Goal: Book appointment/travel/reservation

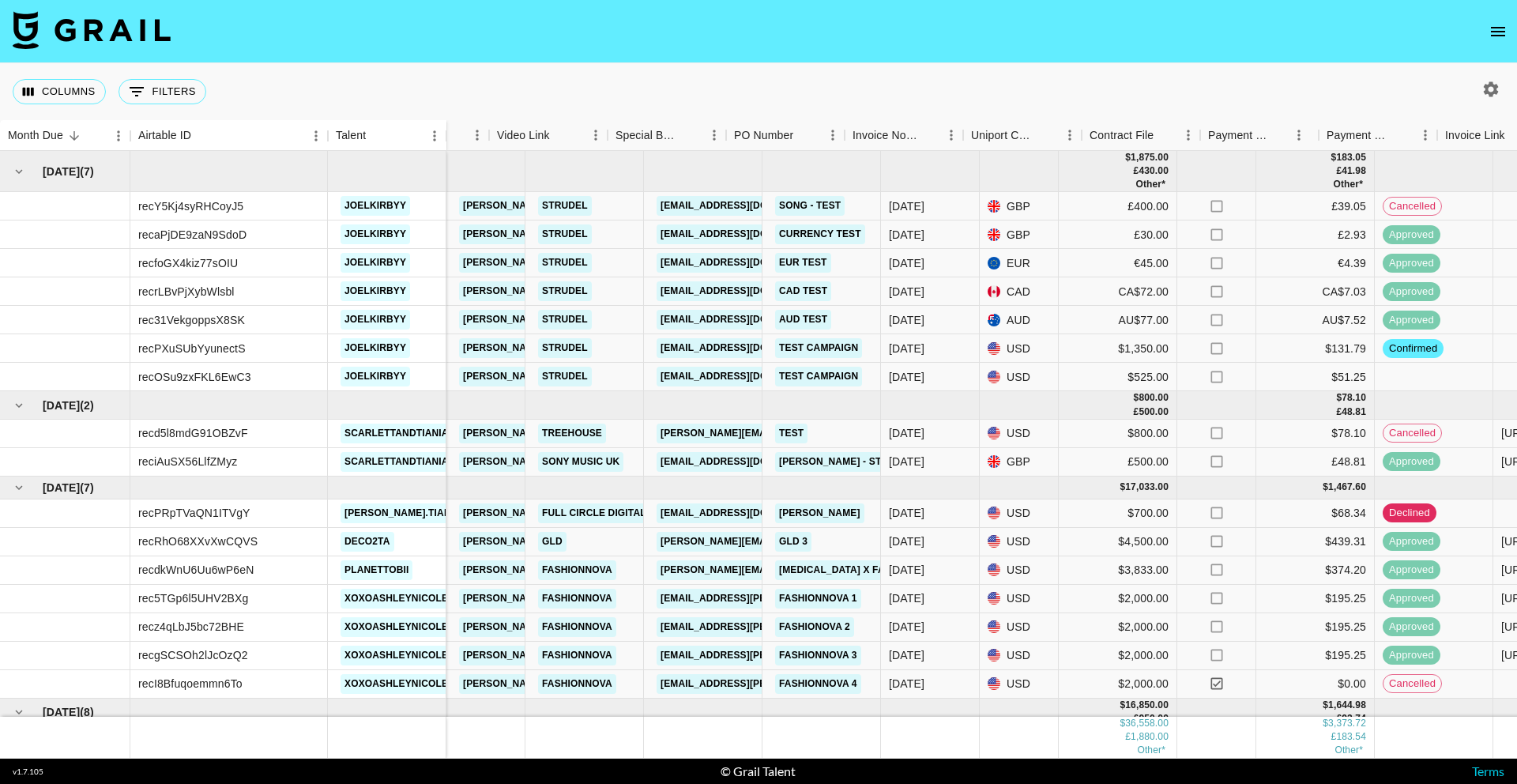
scroll to position [0, 1106]
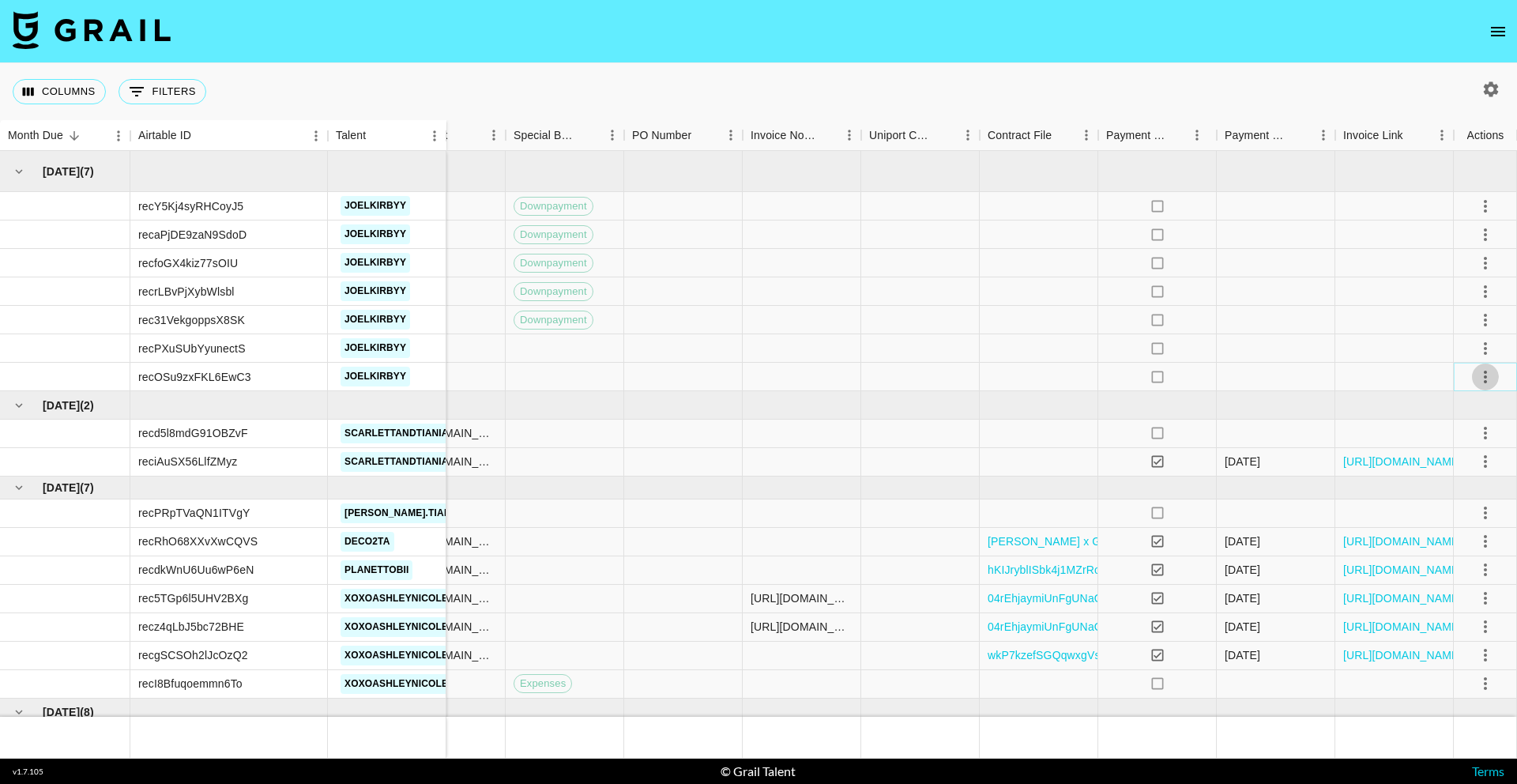
click at [1496, 371] on button "select merge strategy" at bounding box center [1485, 377] width 26 height 26
click at [1491, 372] on icon "select merge strategy" at bounding box center [1485, 377] width 19 height 19
click at [1491, 233] on icon "select merge strategy" at bounding box center [1485, 235] width 19 height 19
click at [1479, 344] on li "Cancel" at bounding box center [1465, 354] width 103 height 28
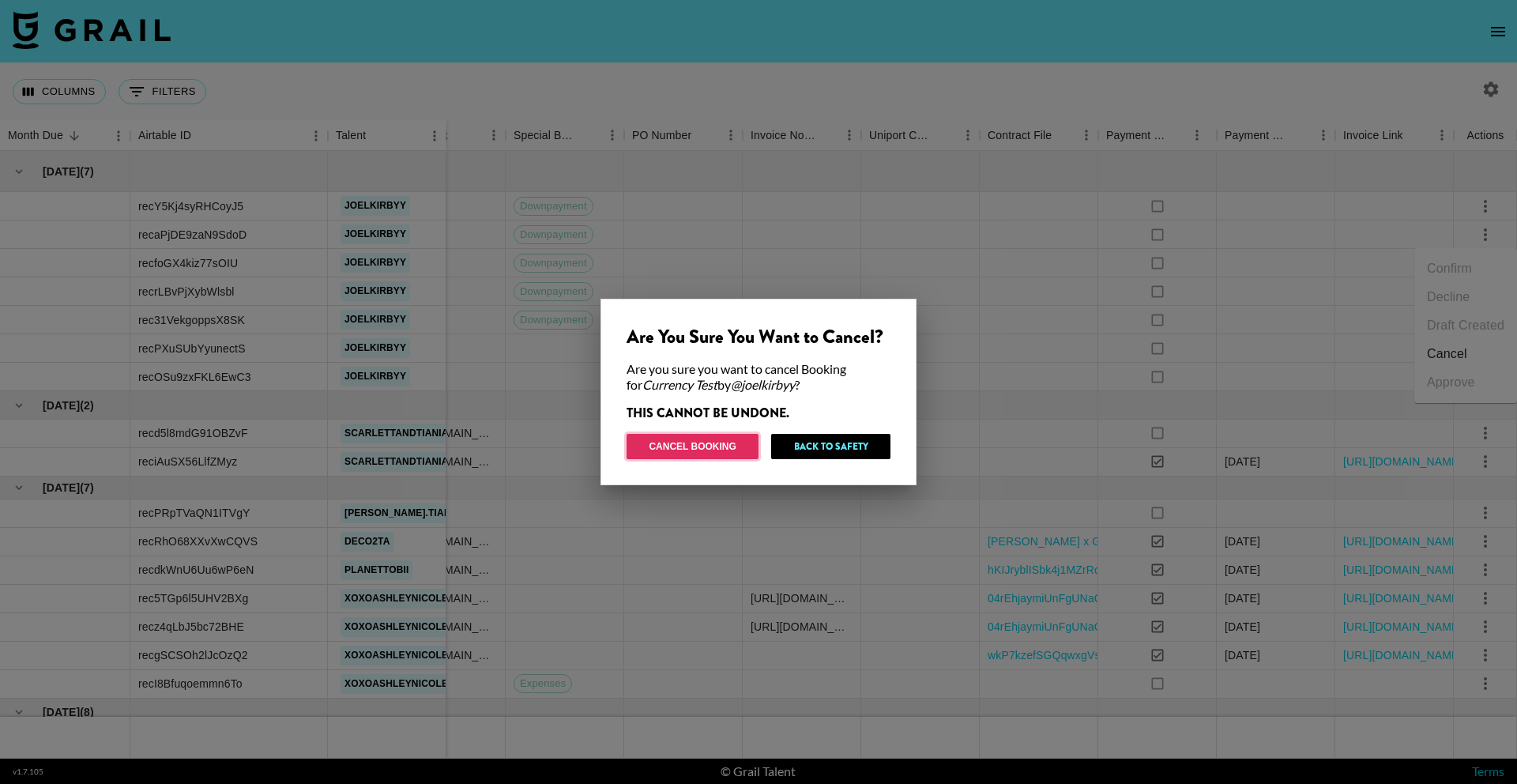
click at [706, 449] on button "Cancel Booking" at bounding box center [692, 446] width 132 height 26
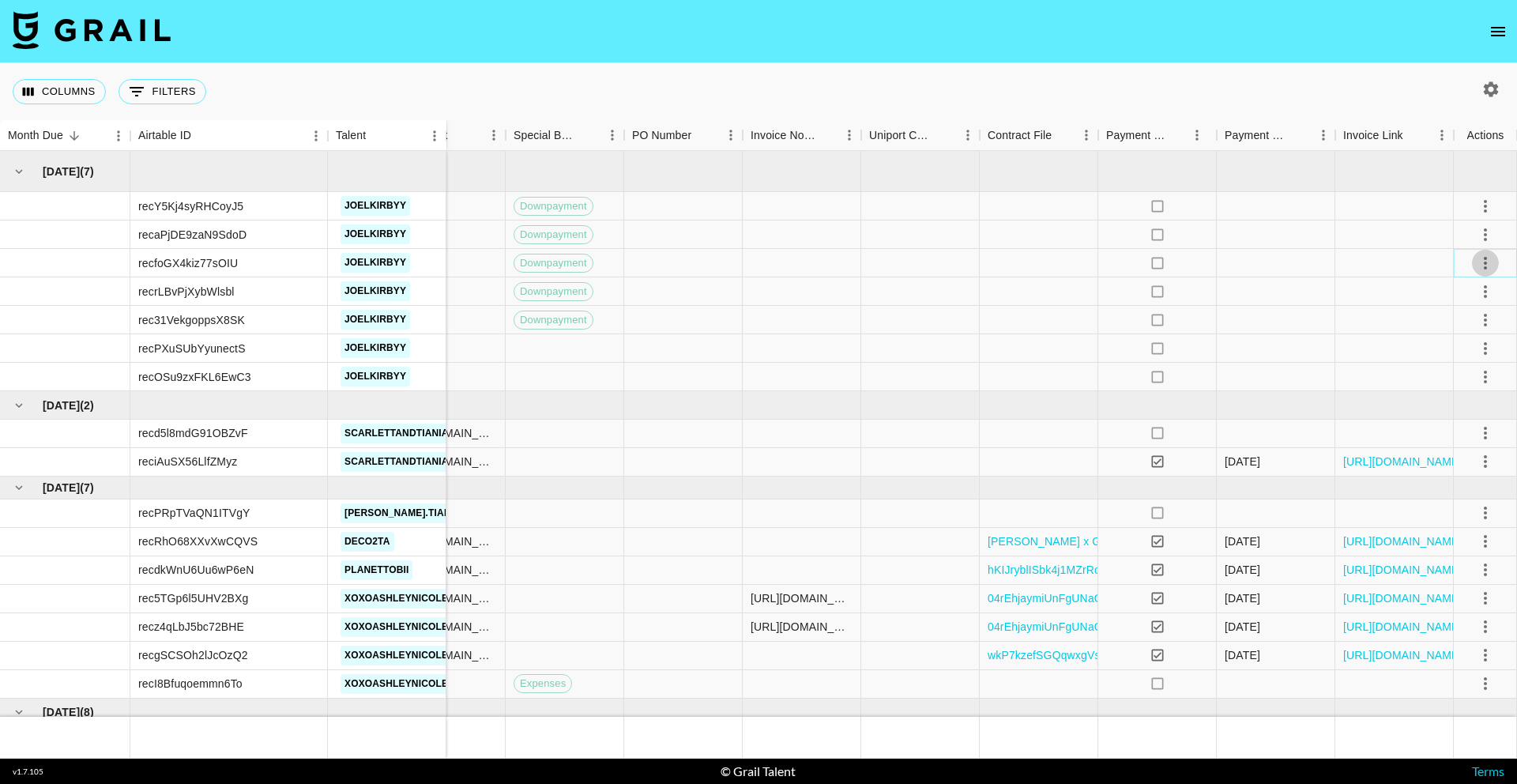
click at [1493, 259] on icon "select merge strategy" at bounding box center [1485, 263] width 19 height 19
click at [1443, 382] on li "Cancel" at bounding box center [1465, 382] width 103 height 28
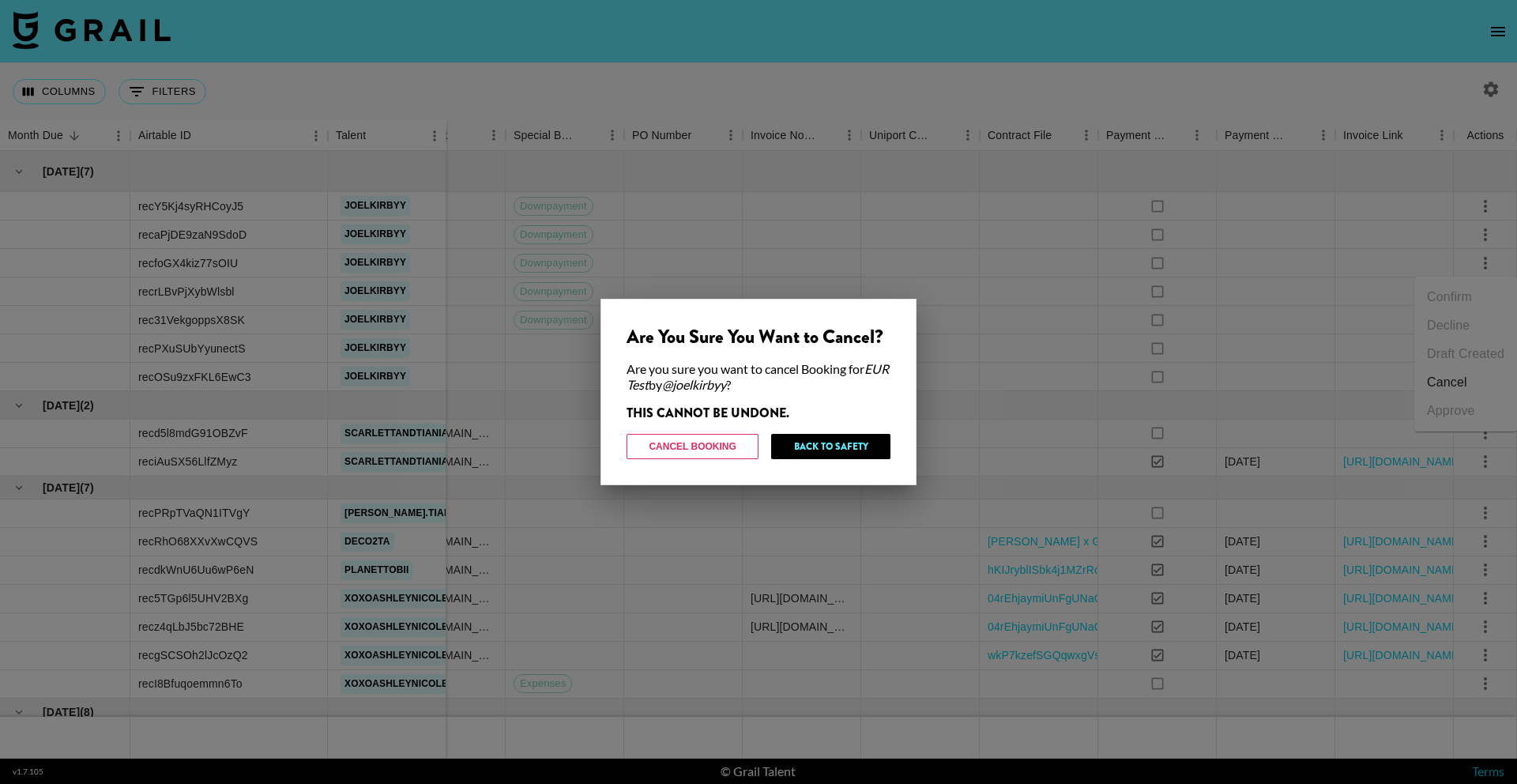
drag, startPoint x: 669, startPoint y: 467, endPoint x: 679, endPoint y: 462, distance: 11.2
click at [670, 466] on div "Are You Sure You Want to Cancel? Are you sure you want to cancel Booking for EU…" at bounding box center [758, 392] width 316 height 187
drag, startPoint x: 693, startPoint y: 454, endPoint x: 702, endPoint y: 454, distance: 9.0
click at [693, 454] on button "Cancel Booking" at bounding box center [692, 446] width 132 height 26
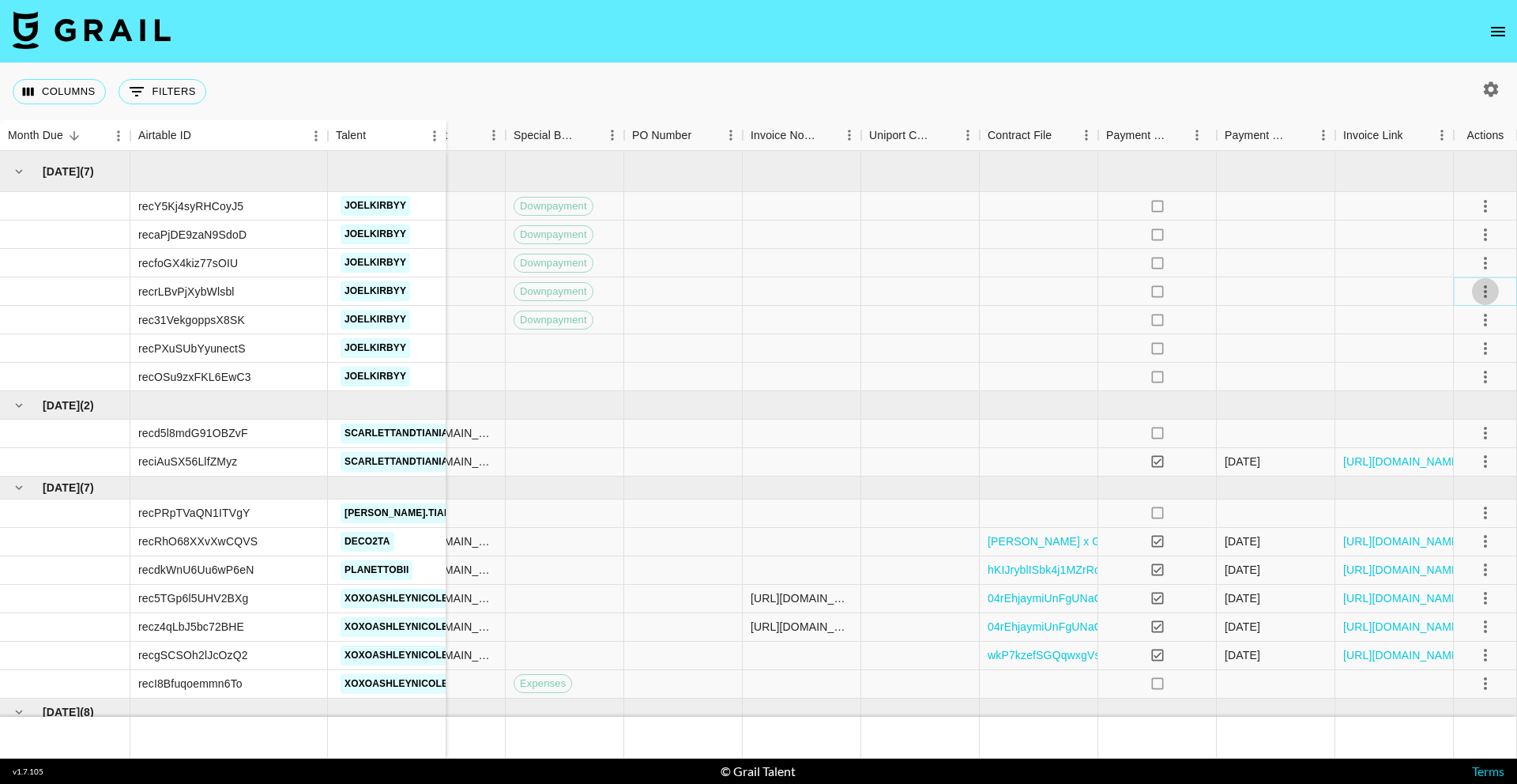
click at [1484, 292] on icon "select merge strategy" at bounding box center [1485, 292] width 4 height 12
click at [1462, 406] on li "Cancel" at bounding box center [1465, 410] width 103 height 28
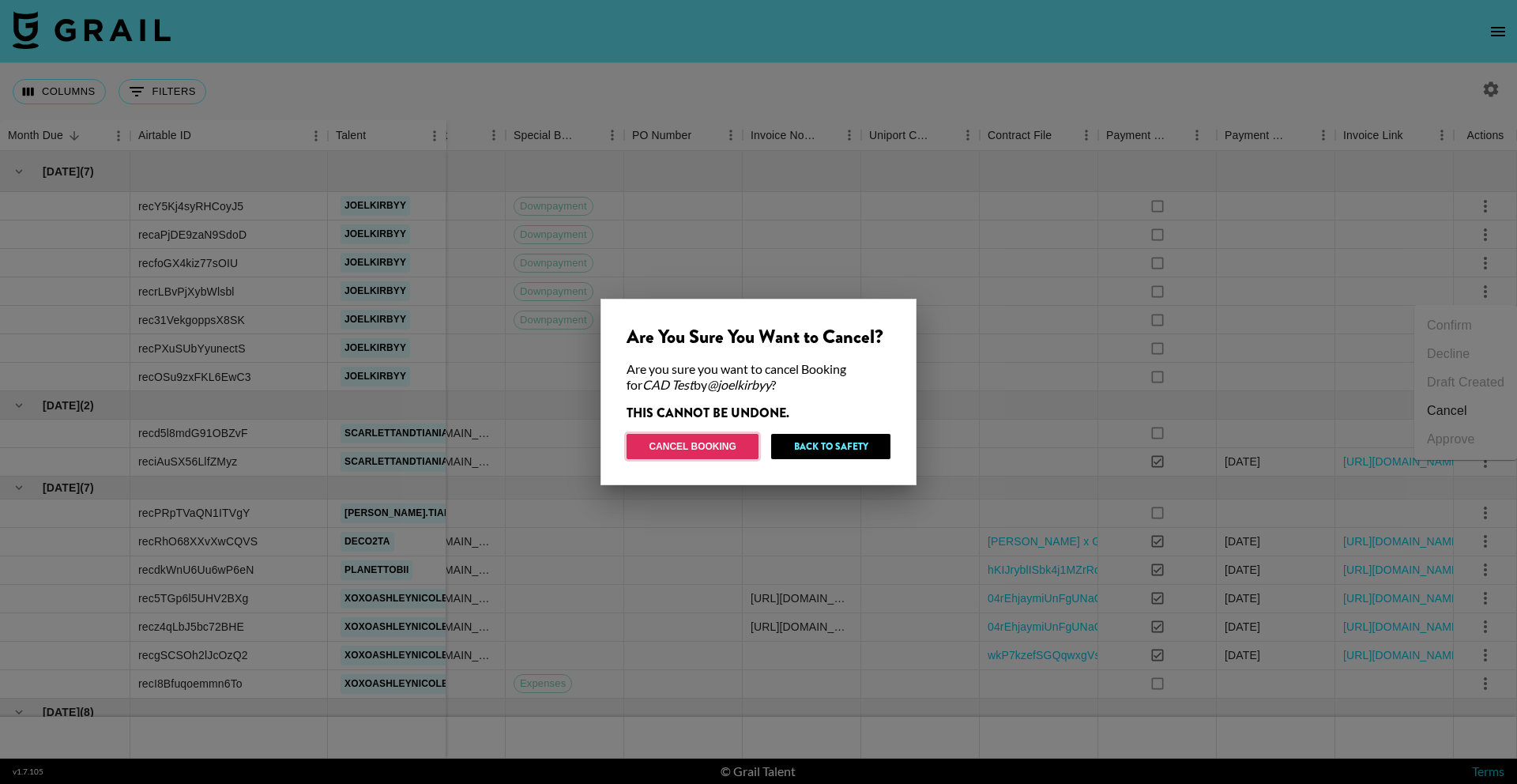
click at [692, 445] on button "Cancel Booking" at bounding box center [692, 446] width 132 height 26
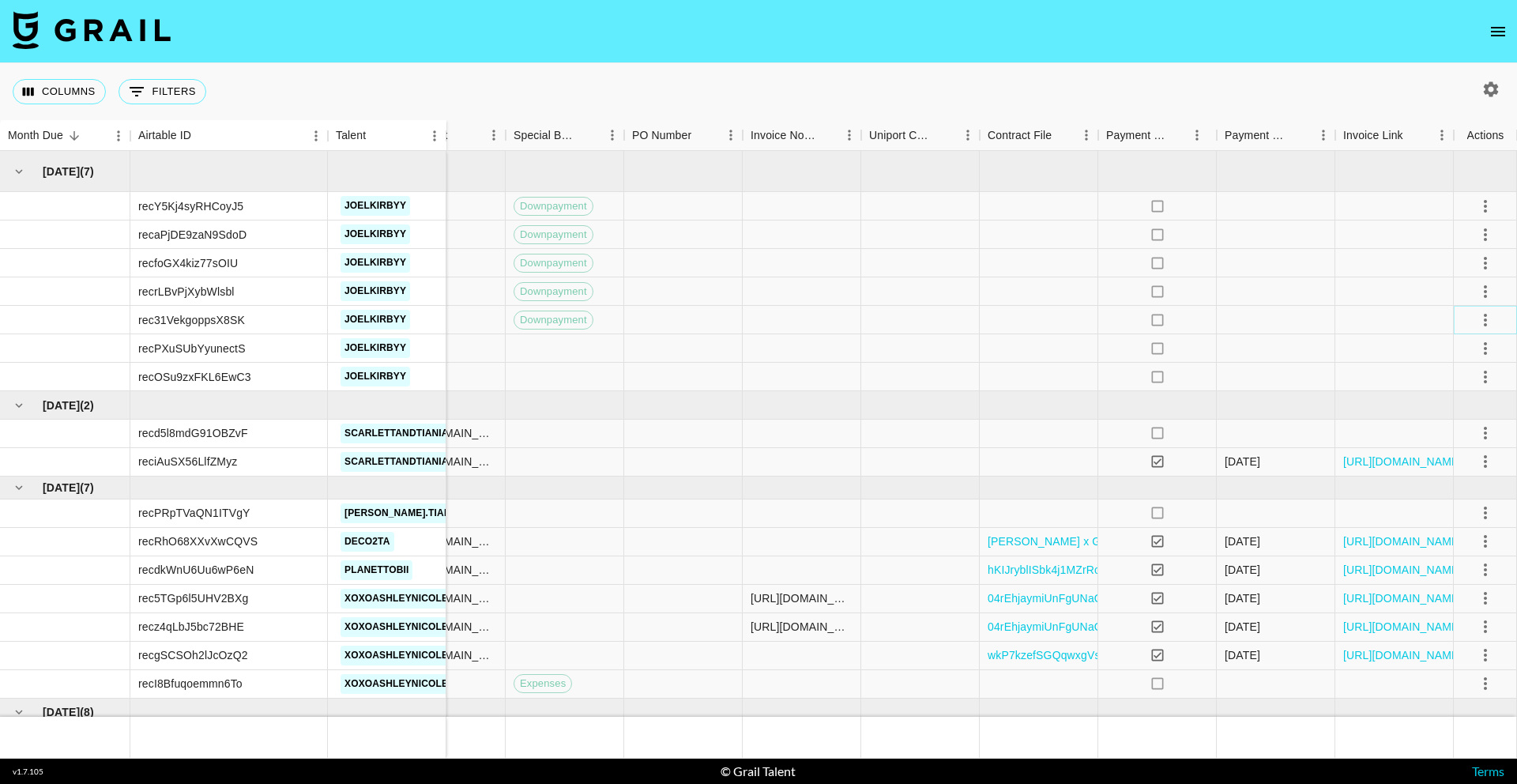
click at [1483, 325] on icon "select merge strategy" at bounding box center [1485, 320] width 19 height 19
click at [1475, 434] on li "Cancel" at bounding box center [1465, 440] width 103 height 28
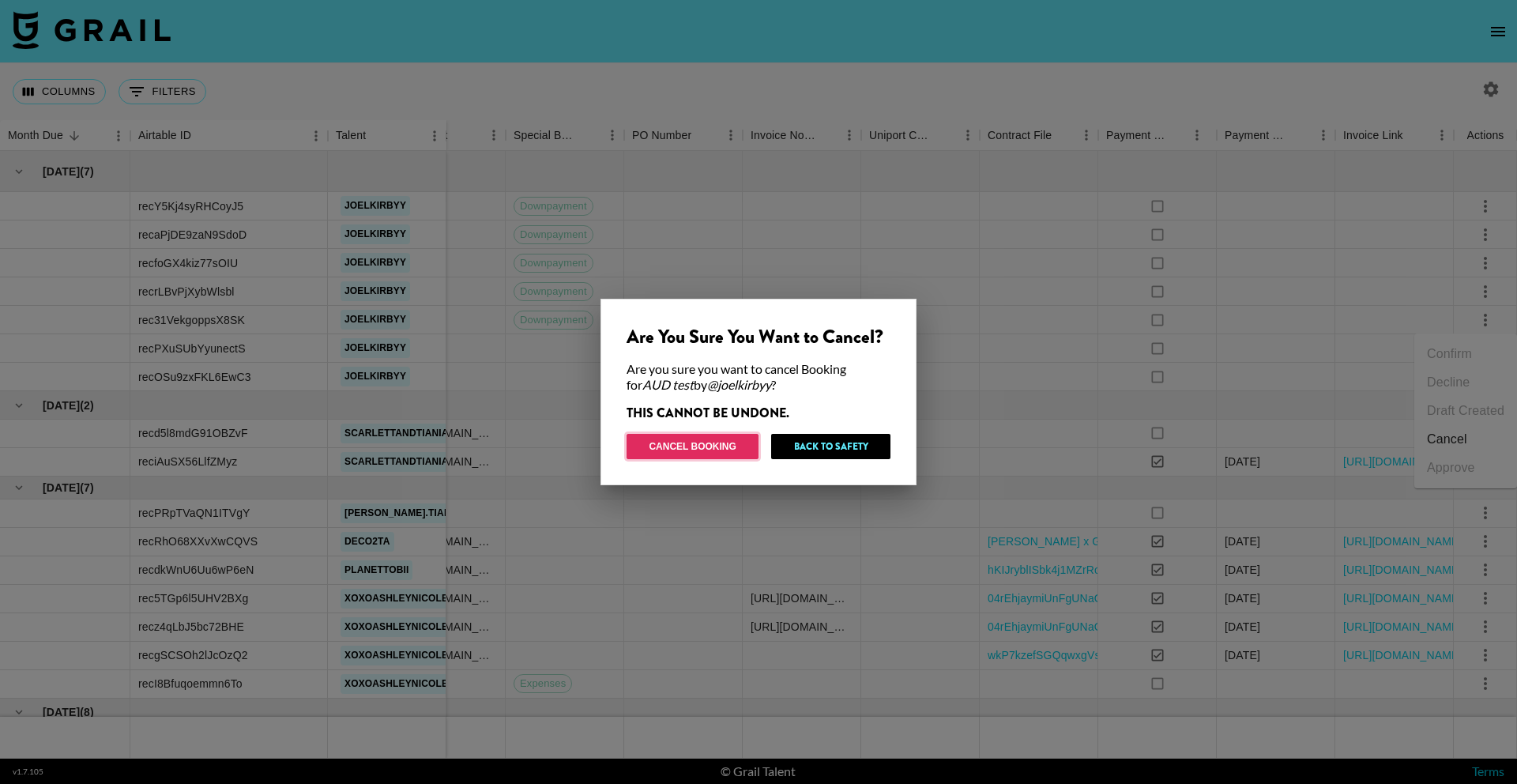
click at [689, 445] on button "Cancel Booking" at bounding box center [692, 446] width 132 height 26
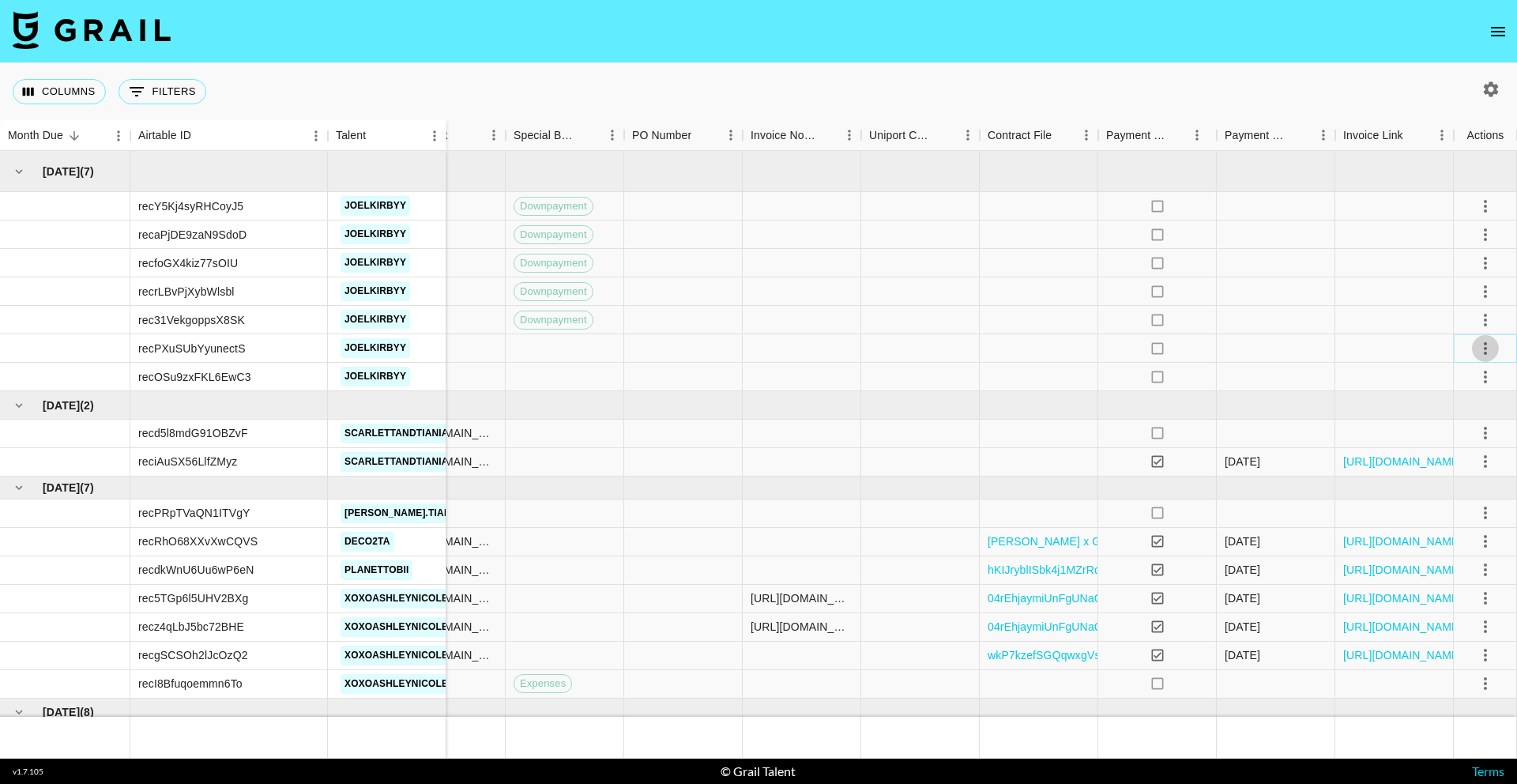
click at [1498, 347] on button "select merge strategy" at bounding box center [1485, 348] width 26 height 26
click at [1474, 470] on li "Cancel" at bounding box center [1465, 468] width 103 height 28
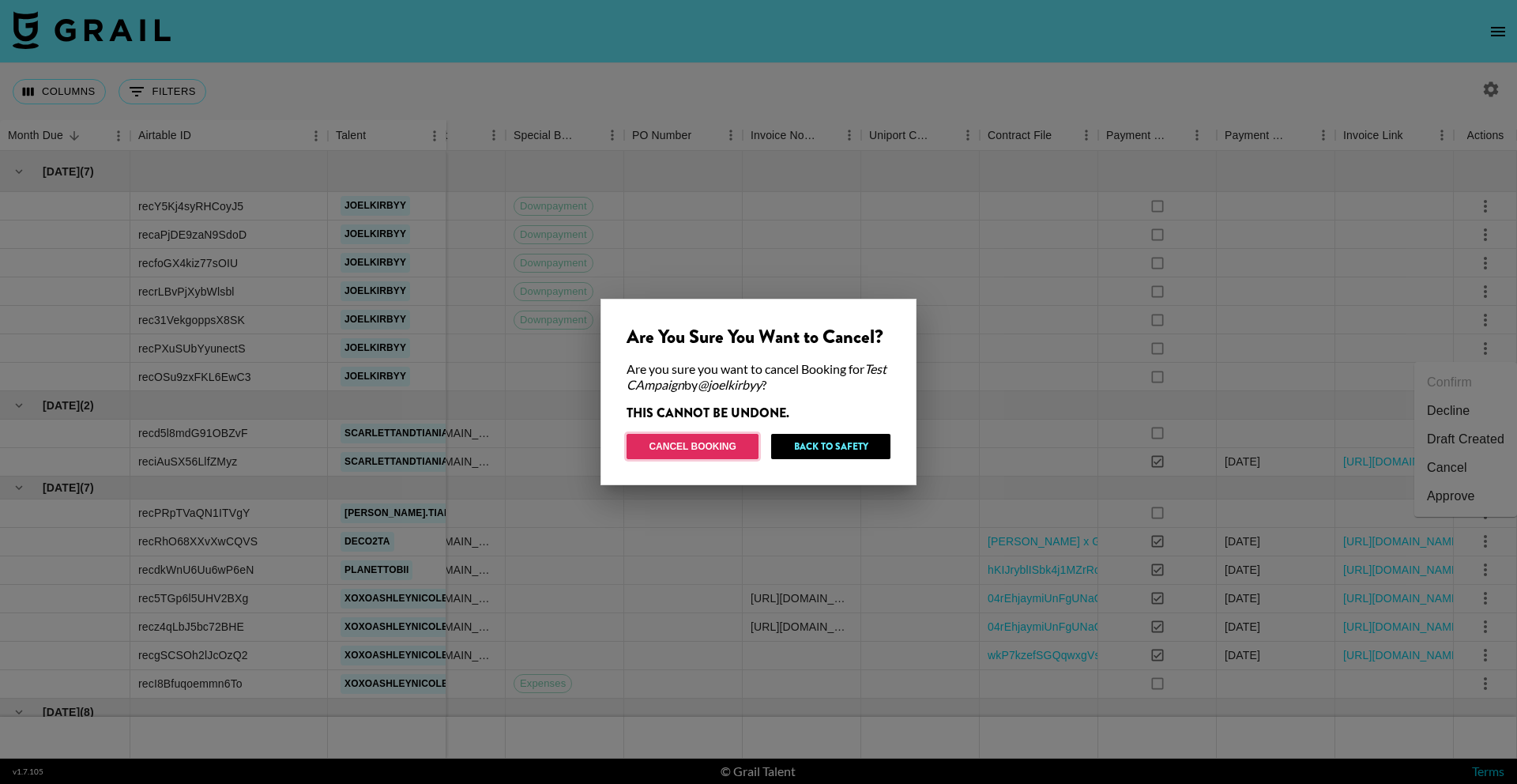
click at [709, 454] on button "Cancel Booking" at bounding box center [692, 446] width 132 height 26
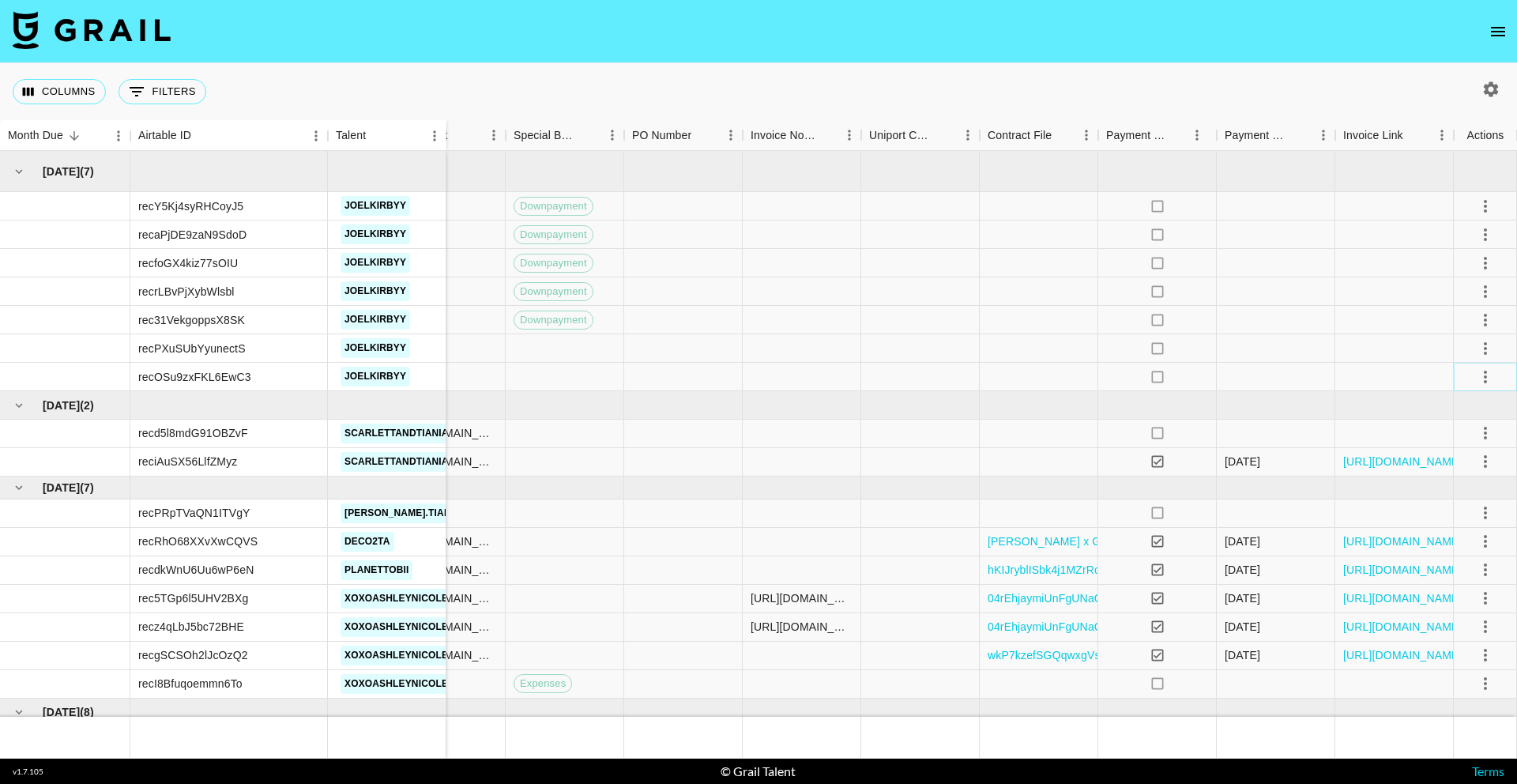
click at [1485, 372] on icon "select merge strategy" at bounding box center [1485, 377] width 4 height 12
click at [1460, 447] on li "Decline" at bounding box center [1465, 440] width 103 height 28
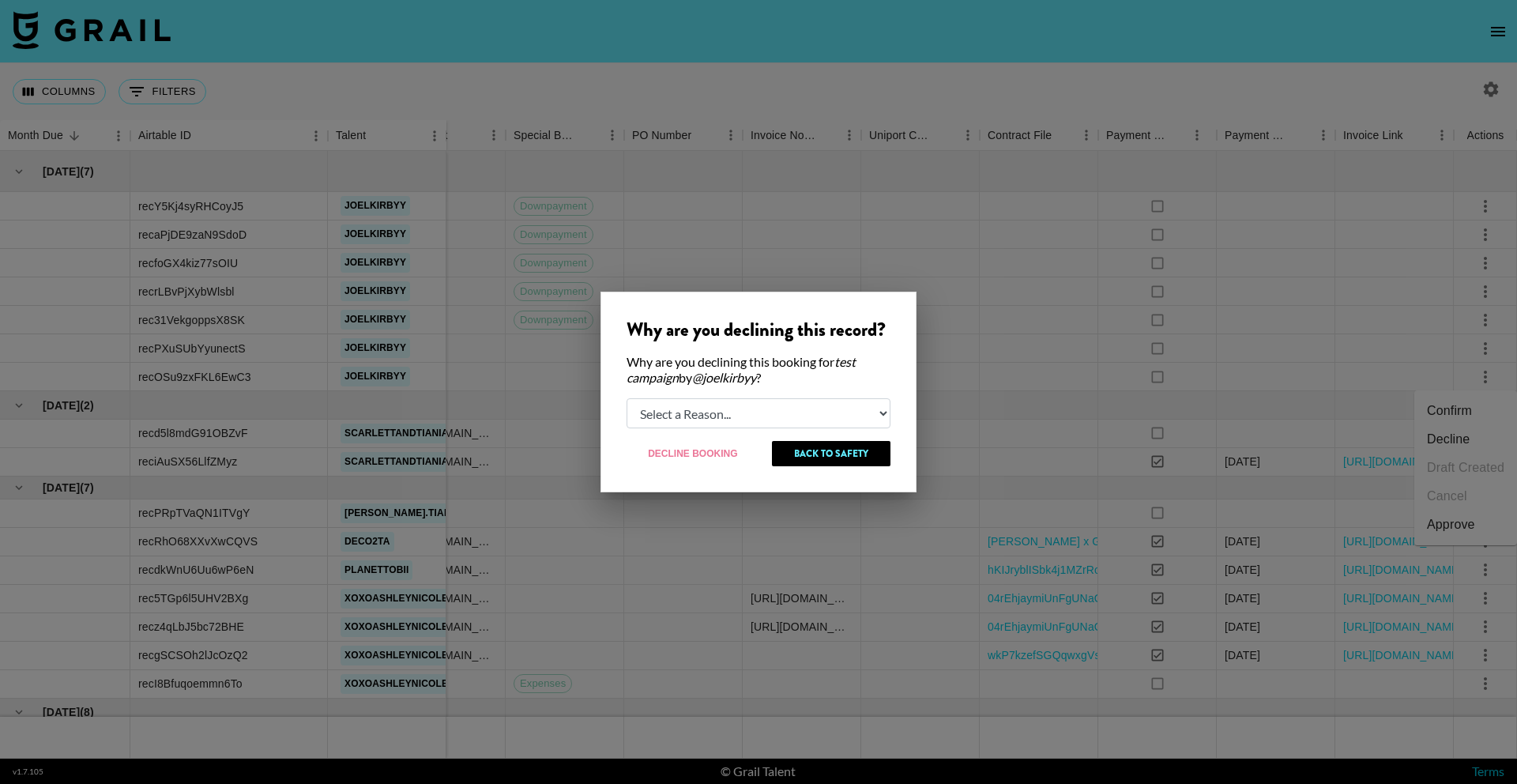
click at [676, 414] on select "Select a Reason... Relogging this deal due to a data issue The [PERSON_NAME] ca…" at bounding box center [758, 413] width 264 height 30
select select "booker_cancel"
click at [626, 398] on select "Select a Reason... Relogging this deal due to a data issue The [PERSON_NAME] ca…" at bounding box center [758, 413] width 264 height 30
click at [702, 459] on button "Decline Booking" at bounding box center [693, 453] width 134 height 26
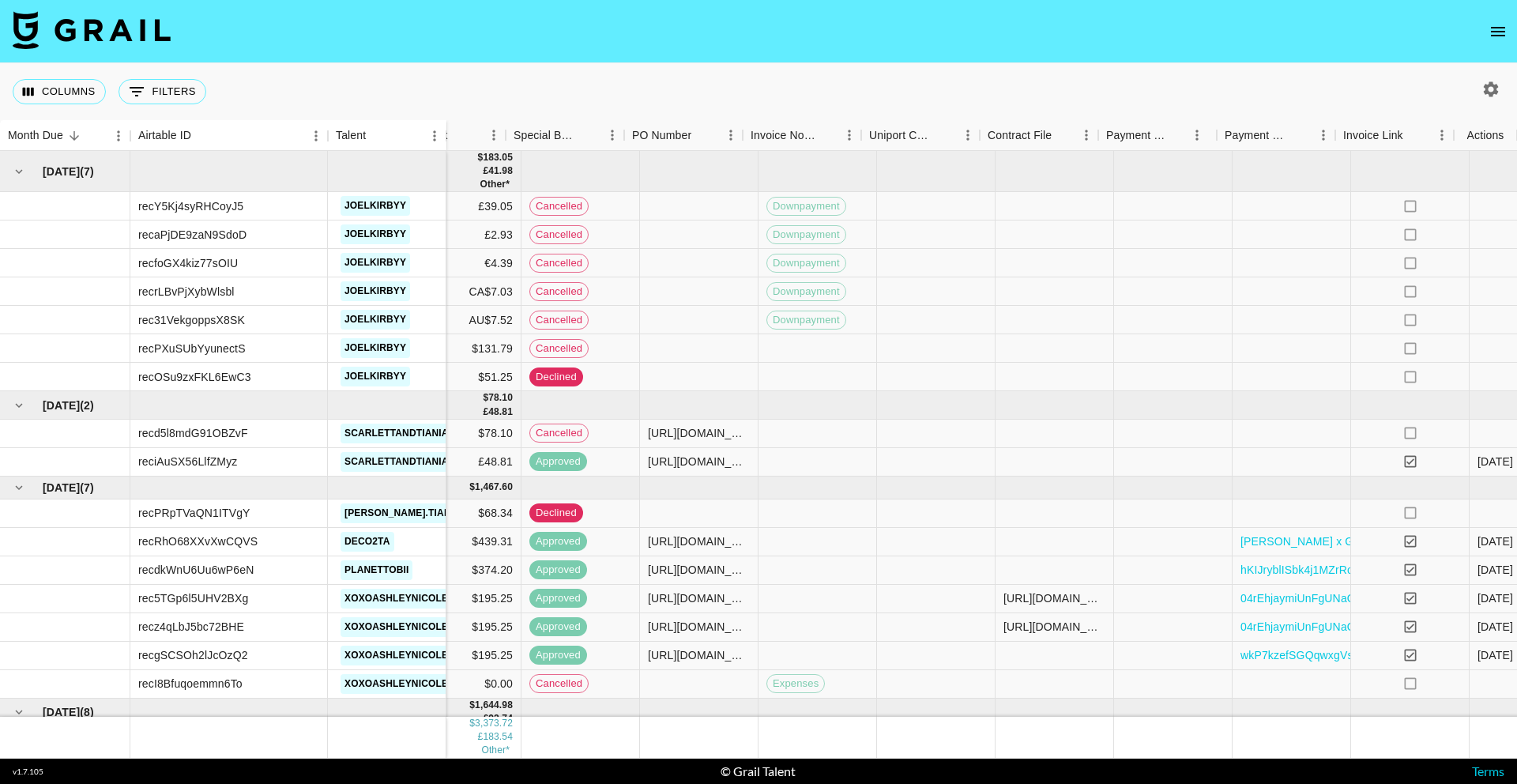
scroll to position [0, 396]
